Goal: Find specific page/section: Find specific page/section

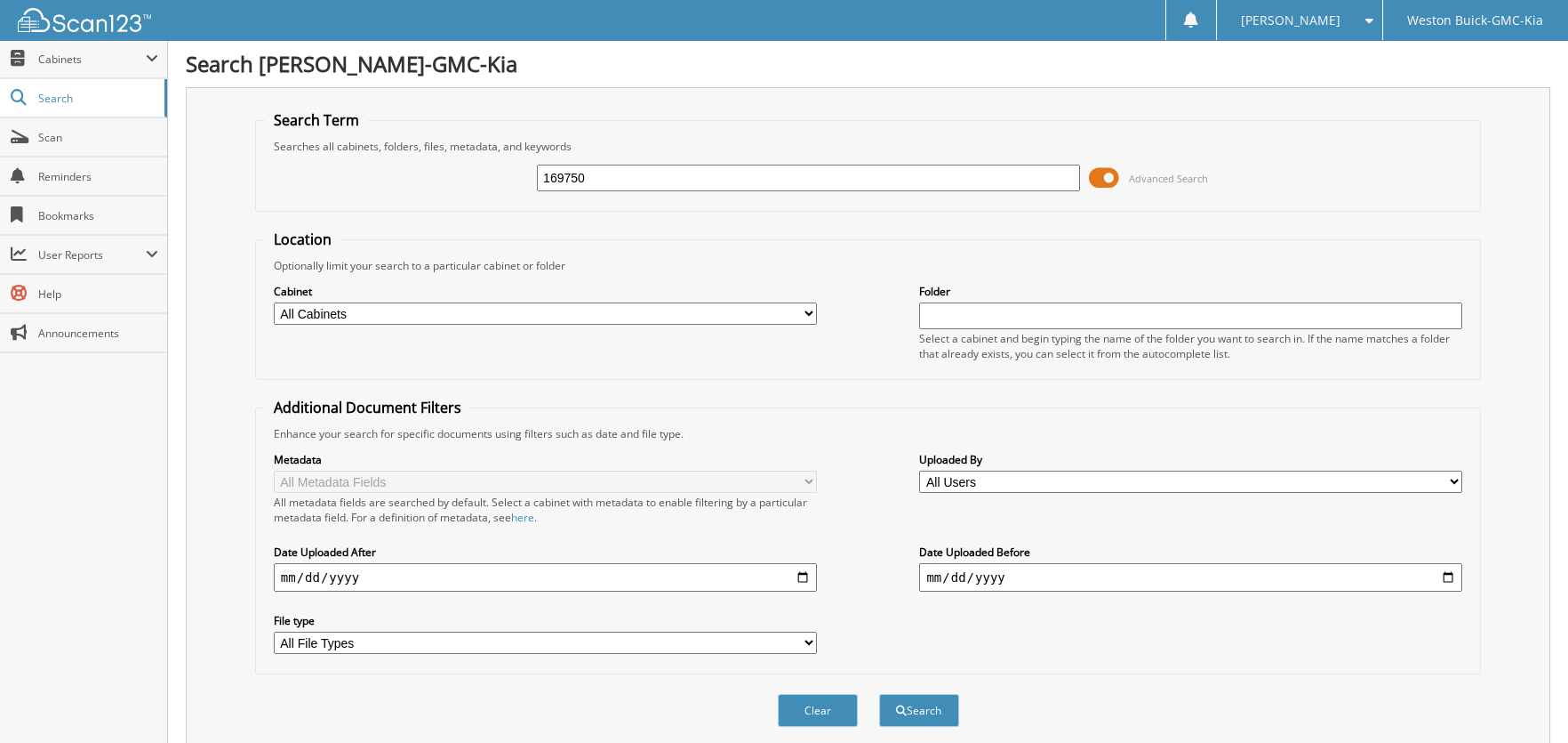
type input "169750"
click at [919, 701] on button "Search" at bounding box center [919, 710] width 80 height 33
drag, startPoint x: 612, startPoint y: 170, endPoint x: 361, endPoint y: 177, distance: 251.1
click at [361, 177] on div "169750 Advanced Search" at bounding box center [868, 177] width 1207 height 48
type input "7751"
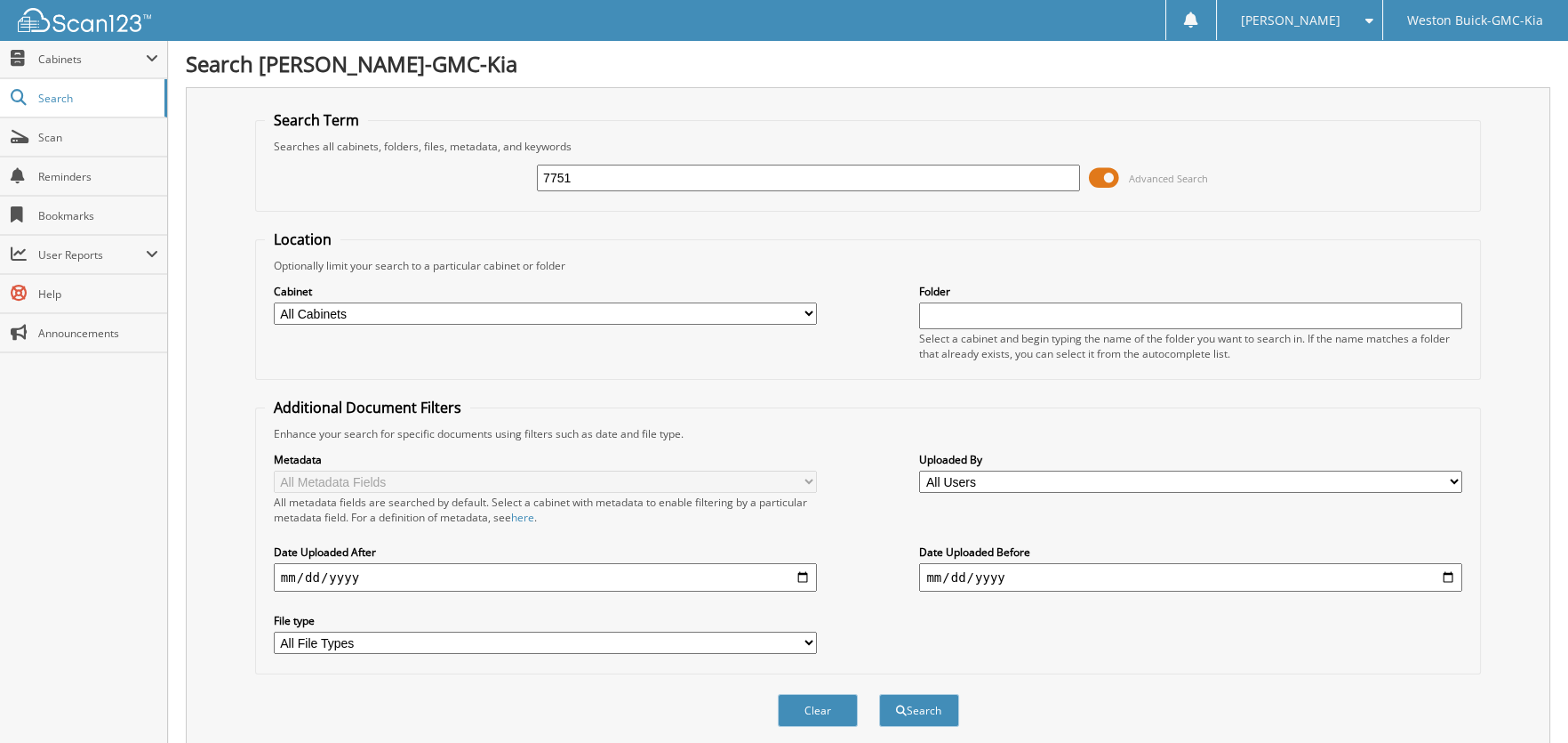
click at [805, 308] on select "All Cabinets ACCOUNTS PAYABLE BANK RECONS CAR DEAL FUNDING AND RESERVES CAR DEA…" at bounding box center [545, 314] width 543 height 22
select select "4416"
click at [273, 303] on select "All Cabinets ACCOUNTS PAYABLE BANK RECONS CAR DEAL FUNDING AND RESERVES CAR DEA…" at bounding box center [545, 314] width 543 height 22
click at [924, 704] on button "Search" at bounding box center [919, 710] width 80 height 33
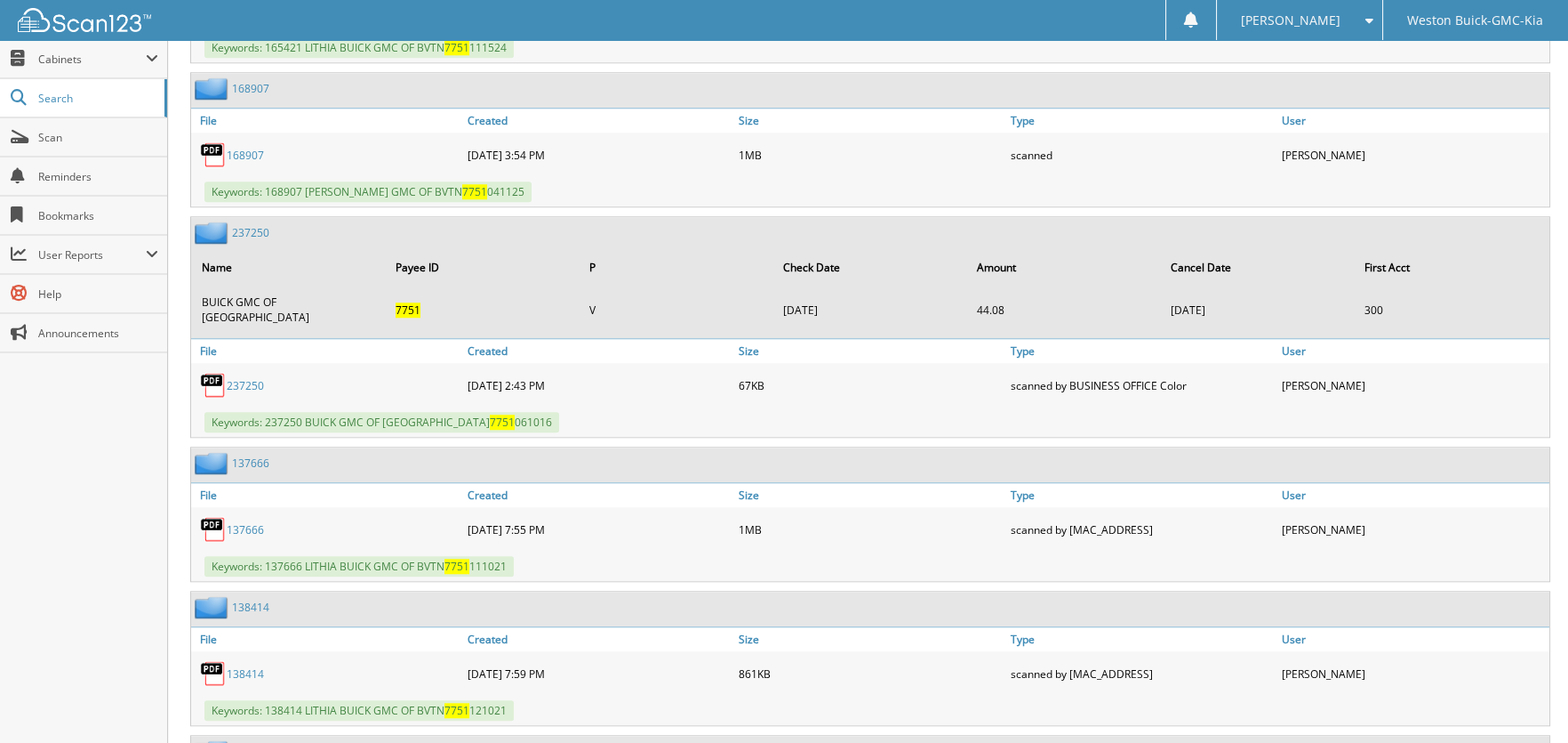
scroll to position [3321, 0]
